Goal: Transaction & Acquisition: Purchase product/service

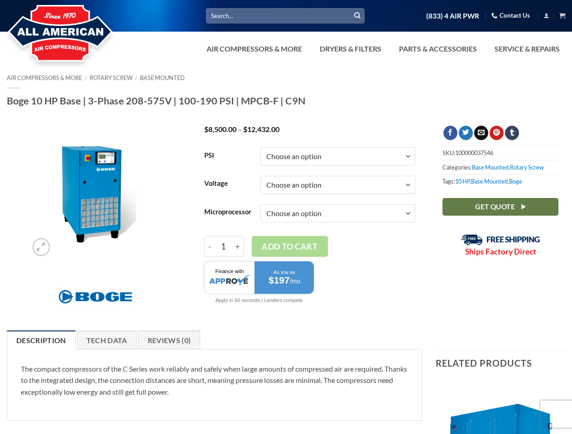
click at [286, 217] on select "Choose an option Base Focus 2.0" at bounding box center [337, 214] width 155 height 18
click at [382, 49] on link "Dryers & Filters" at bounding box center [350, 49] width 72 height 18
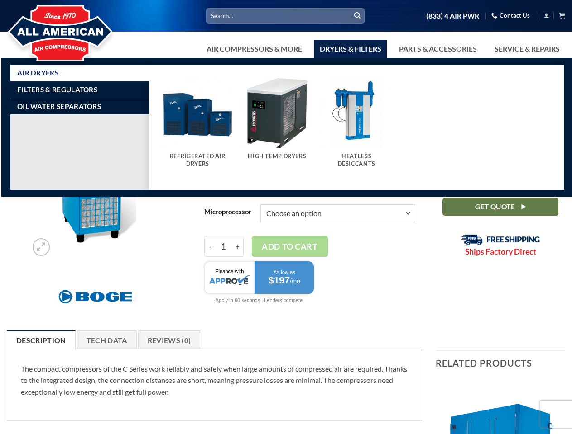
click at [253, 49] on link "Air Compressors & More" at bounding box center [254, 49] width 106 height 18
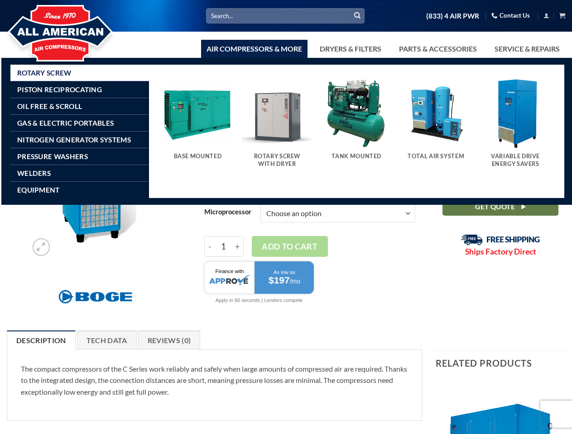
click at [349, 49] on link "Dryers & Filters" at bounding box center [350, 49] width 72 height 18
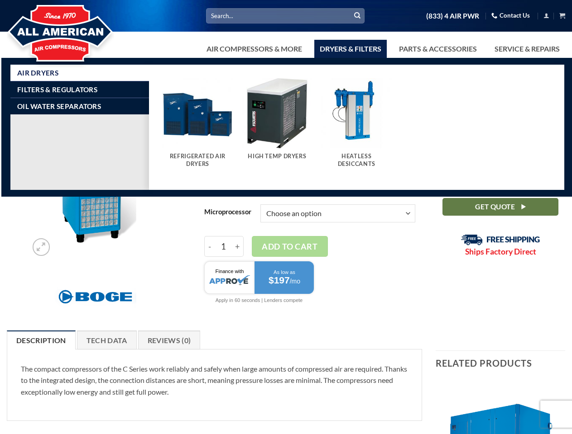
click at [437, 49] on link "Parts & Accessories" at bounding box center [437, 49] width 89 height 18
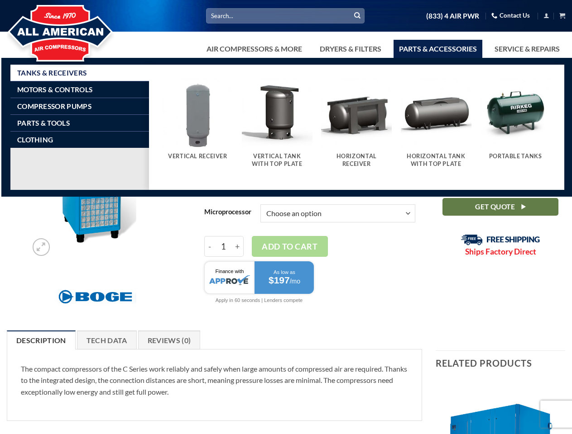
click at [286, 250] on button "Add to cart" at bounding box center [290, 246] width 76 height 21
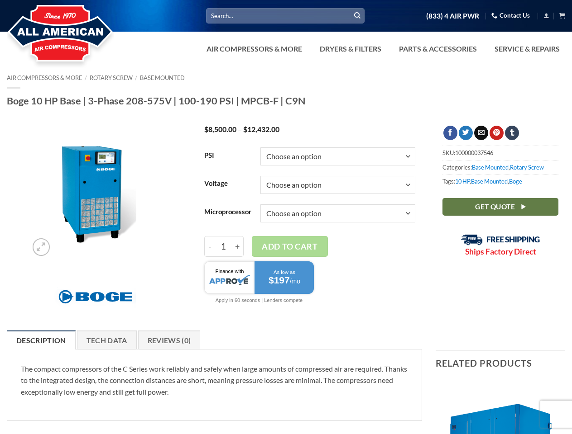
click at [310, 227] on td "Choose an option Base Focus 2.0 Clear" at bounding box center [337, 214] width 155 height 29
click at [224, 247] on input "1" at bounding box center [223, 246] width 17 height 21
click at [210, 247] on input "-" at bounding box center [209, 246] width 11 height 21
click at [238, 247] on input "+" at bounding box center [238, 246] width 12 height 21
type input "2"
